Goal: Information Seeking & Learning: Learn about a topic

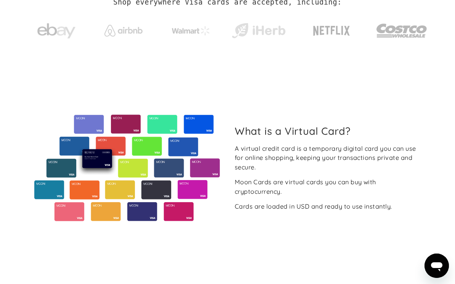
scroll to position [235, 0]
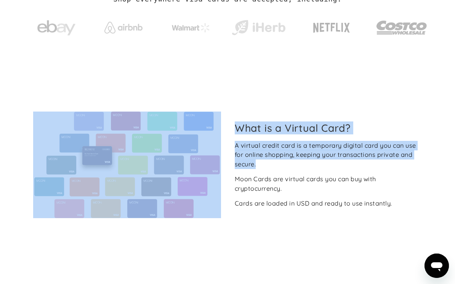
drag, startPoint x: 258, startPoint y: 163, endPoint x: 207, endPoint y: 139, distance: 56.9
click at [207, 139] on div "What is a Virtual Card? A virtual credit card is a temporary digital card you c…" at bounding box center [227, 165] width 399 height 107
click at [237, 149] on div "A virtual credit card is a temporary digital card you can use for online shoppi…" at bounding box center [328, 155] width 186 height 28
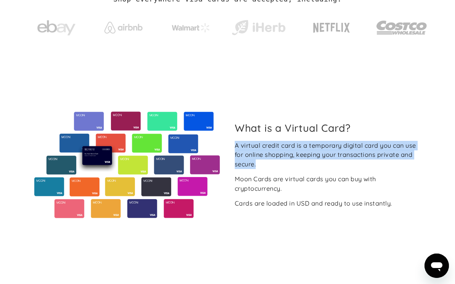
drag, startPoint x: 258, startPoint y: 162, endPoint x: 234, endPoint y: 146, distance: 29.2
click at [234, 146] on div "What is a Virtual Card? A virtual credit card is a temporary digital card you c…" at bounding box center [328, 165] width 199 height 86
click at [236, 146] on div "A virtual credit card is a temporary digital card you can use for online shoppi…" at bounding box center [328, 155] width 186 height 28
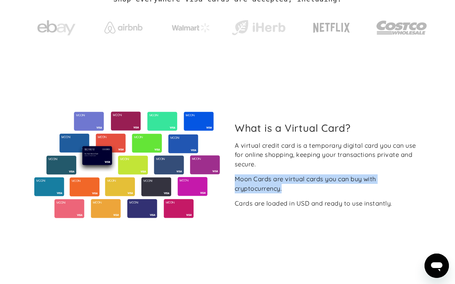
drag, startPoint x: 234, startPoint y: 179, endPoint x: 282, endPoint y: 187, distance: 48.7
click at [282, 187] on div "Moon Cards are virtual cards you can buy with cryptocurrency." at bounding box center [328, 184] width 186 height 19
click at [287, 187] on div "Moon Cards are virtual cards you can buy with cryptocurrency." at bounding box center [328, 184] width 186 height 19
drag, startPoint x: 287, startPoint y: 187, endPoint x: 231, endPoint y: 181, distance: 56.0
click at [231, 181] on div "What is a Virtual Card? A virtual credit card is a temporary digital card you c…" at bounding box center [328, 165] width 199 height 86
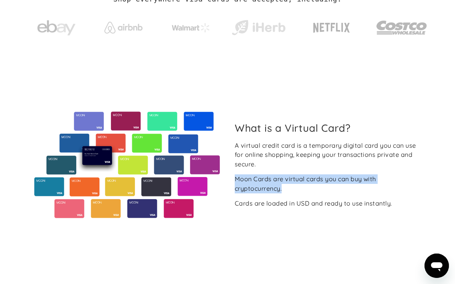
click at [235, 179] on div "Moon Cards are virtual cards you can buy with cryptocurrency." at bounding box center [328, 184] width 186 height 19
drag, startPoint x: 235, startPoint y: 179, endPoint x: 311, endPoint y: 196, distance: 77.2
click at [309, 195] on div "A virtual credit card is a temporary digital card you can use for online shoppi…" at bounding box center [328, 174] width 186 height 67
click at [307, 194] on div "A virtual credit card is a temporary digital card you can use for online shoppi…" at bounding box center [328, 174] width 186 height 67
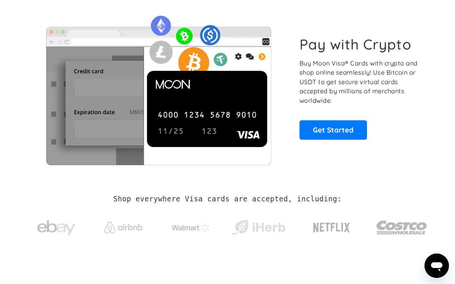
scroll to position [22, 0]
